Goal: Manage account settings

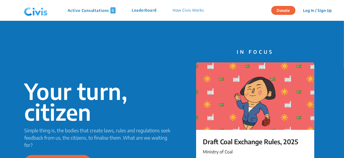
click at [318, 12] on button "Log In / Sign Up" at bounding box center [318, 10] width 36 height 8
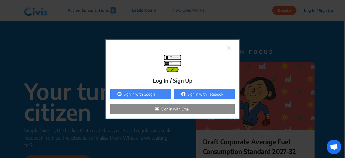
click at [159, 91] on div "Sign in with Google" at bounding box center [140, 94] width 61 height 11
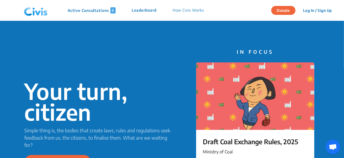
click at [314, 11] on button "Log In / Sign Up" at bounding box center [318, 10] width 36 height 8
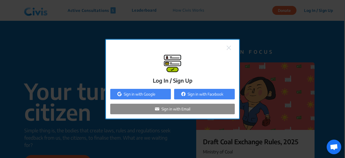
click at [143, 94] on p "Sign in with Google" at bounding box center [140, 94] width 32 height 6
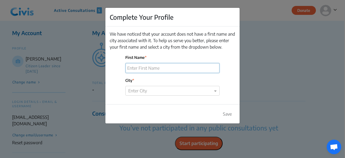
click at [189, 68] on input "First Name" at bounding box center [173, 68] width 94 height 10
type input "Mallika"
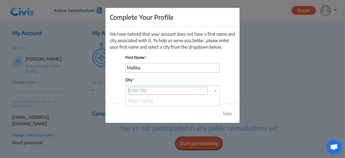
click at [183, 92] on input "text" at bounding box center [167, 91] width 79 height 8
type input "benga"
click at [180, 99] on div "Bengaluru" at bounding box center [173, 100] width 94 height 11
click at [227, 113] on button "Save" at bounding box center [227, 113] width 16 height 10
click at [225, 111] on button "Save" at bounding box center [227, 113] width 16 height 10
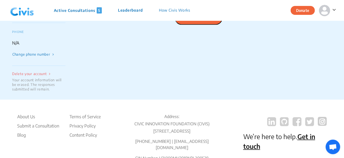
scroll to position [133, 0]
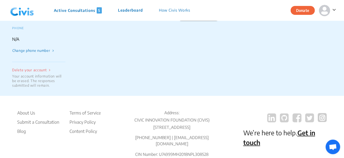
click at [49, 68] on span at bounding box center [49, 70] width 4 height 4
click at [15, 67] on div "Delete your account" at bounding box center [38, 69] width 53 height 5
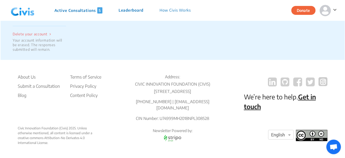
scroll to position [0, 0]
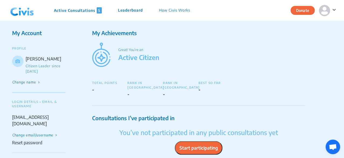
click at [331, 7] on span at bounding box center [333, 9] width 6 height 7
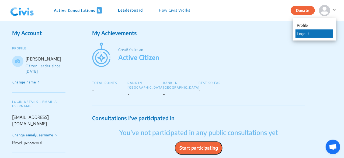
click at [306, 34] on p "Logout" at bounding box center [315, 33] width 38 height 8
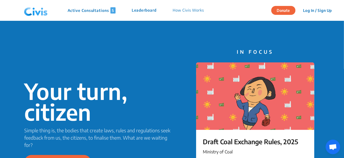
click at [329, 9] on button "Log In / Sign Up" at bounding box center [318, 10] width 36 height 8
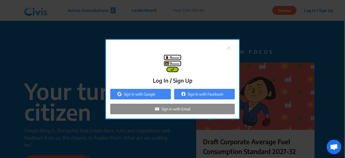
click at [174, 112] on div "Sign in with Email" at bounding box center [172, 108] width 125 height 11
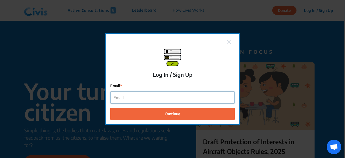
click at [183, 96] on input "Email" at bounding box center [172, 97] width 124 height 12
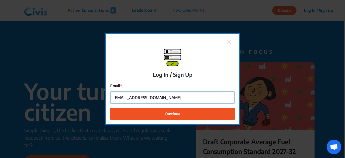
type input "mallikabhardwaj0409@yahoo.com"
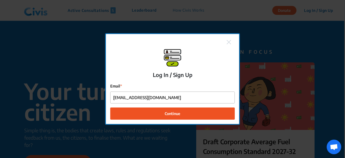
click at [177, 110] on span "Continue" at bounding box center [173, 113] width 16 height 6
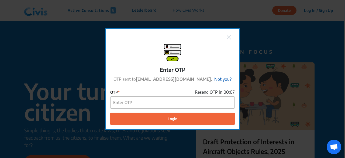
click at [220, 79] on link "Not you?" at bounding box center [222, 78] width 17 height 5
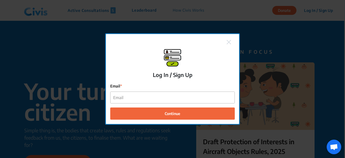
click at [229, 43] on img at bounding box center [229, 42] width 4 height 4
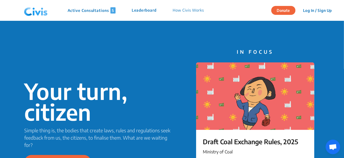
click at [317, 12] on button "Log In / Sign Up" at bounding box center [318, 10] width 36 height 8
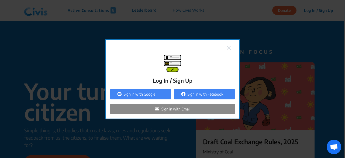
click at [157, 96] on div "Sign in with Google" at bounding box center [140, 94] width 61 height 11
